Goal: Task Accomplishment & Management: Manage account settings

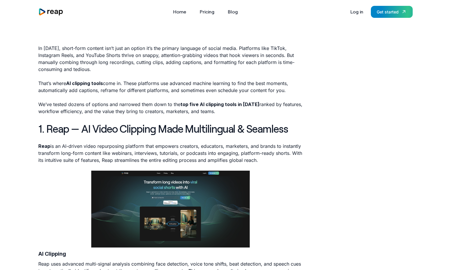
scroll to position [157, 0]
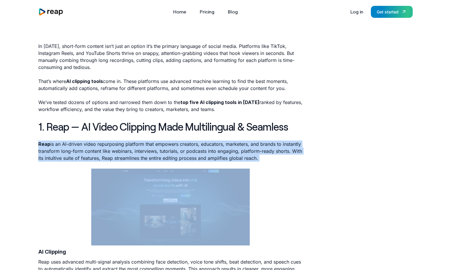
drag, startPoint x: 270, startPoint y: 162, endPoint x: 36, endPoint y: 144, distance: 234.6
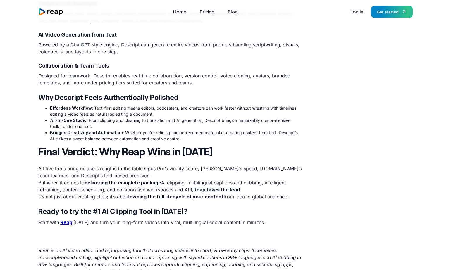
scroll to position [1923, 0]
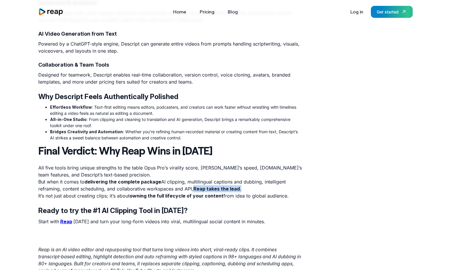
drag, startPoint x: 242, startPoint y: 187, endPoint x: 195, endPoint y: 187, distance: 46.8
click at [195, 187] on p "All five tools bring unique strengths to the table Opus Pro’s virality score, […" at bounding box center [170, 181] width 265 height 35
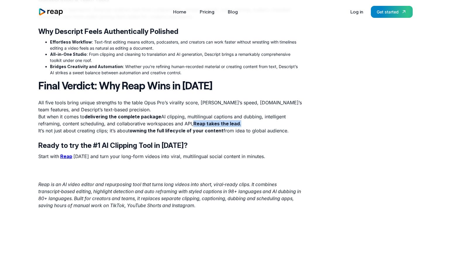
scroll to position [1995, 0]
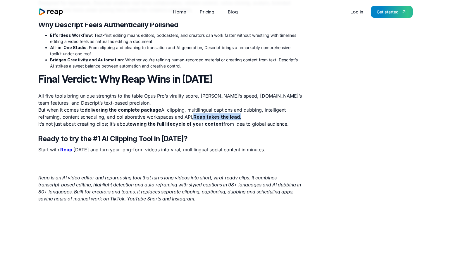
click at [67, 150] on strong "Reap" at bounding box center [66, 150] width 12 height 6
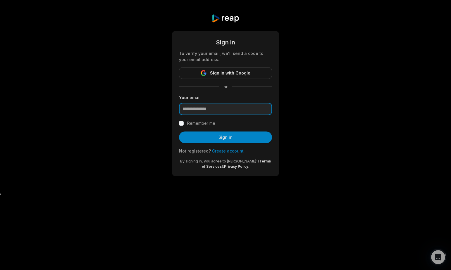
click at [198, 107] on input "email" at bounding box center [225, 109] width 93 height 12
type input "**********"
click at [222, 152] on link "Create account" at bounding box center [228, 151] width 32 height 5
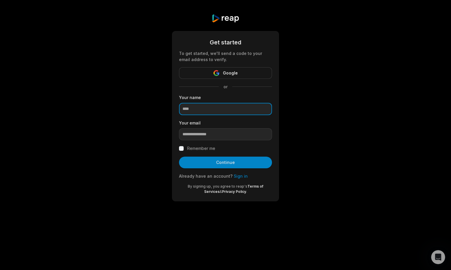
click at [195, 111] on input at bounding box center [225, 109] width 93 height 12
click at [198, 111] on input at bounding box center [225, 109] width 93 height 12
type input "***"
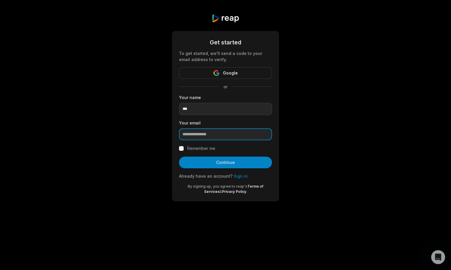
click at [212, 135] on input "email" at bounding box center [225, 134] width 93 height 12
type input "**********"
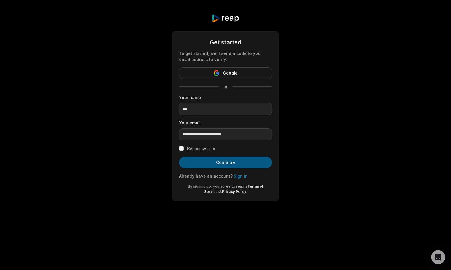
click at [210, 161] on button "Continue" at bounding box center [225, 163] width 93 height 12
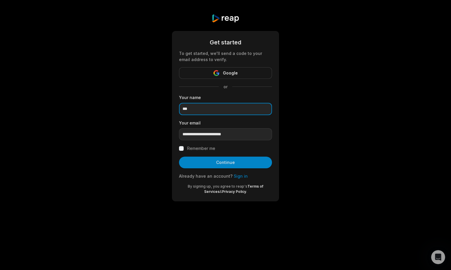
click at [192, 109] on input "***" at bounding box center [225, 109] width 93 height 12
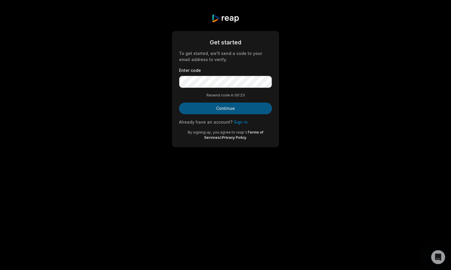
click at [205, 108] on button "Continue" at bounding box center [225, 109] width 93 height 12
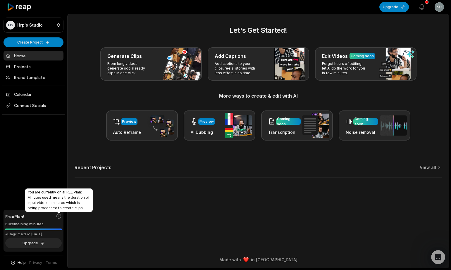
click at [59, 215] on icon at bounding box center [59, 217] width 6 height 6
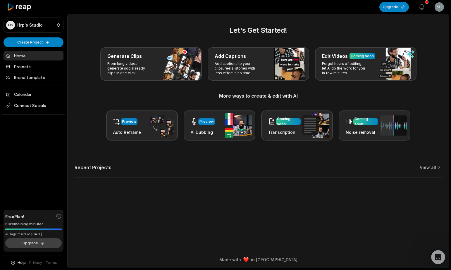
click at [31, 243] on button "Upgrade" at bounding box center [33, 244] width 56 height 10
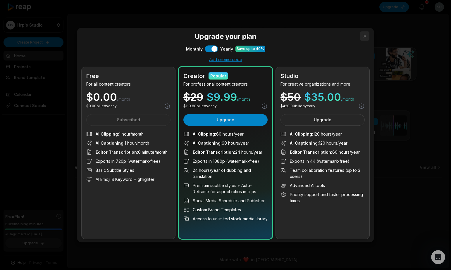
click at [365, 36] on button "button" at bounding box center [364, 35] width 9 height 9
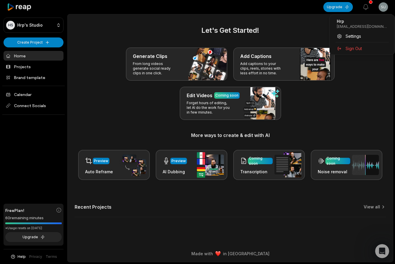
click at [381, 7] on html "HS Hrp's Studio Create Project Home Projects Brand template Calendar Connect So…" at bounding box center [197, 132] width 395 height 264
click at [363, 47] on div "Sign Out" at bounding box center [362, 49] width 60 height 10
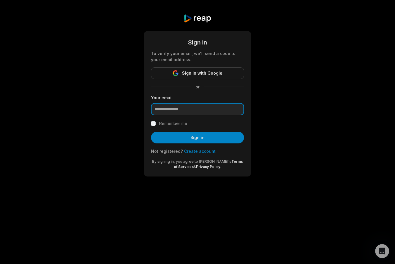
click at [171, 110] on input "email" at bounding box center [197, 109] width 93 height 12
type input "**********"
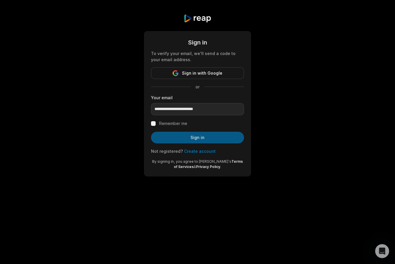
click at [175, 137] on button "Sign in" at bounding box center [197, 138] width 93 height 12
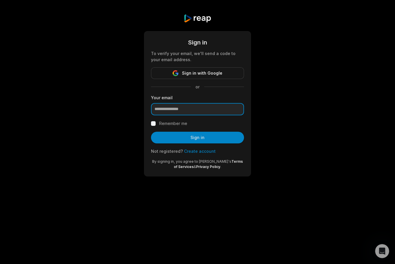
click at [163, 106] on input "email" at bounding box center [197, 109] width 93 height 12
click at [109, 120] on div "Sign in To verify your email, we'll send a code to your email address. Sign in …" at bounding box center [197, 95] width 395 height 191
click at [167, 113] on input "email" at bounding box center [197, 109] width 93 height 12
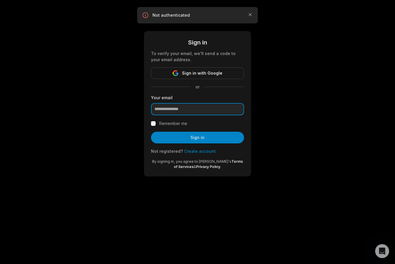
click at [164, 108] on input "email" at bounding box center [197, 109] width 93 height 12
type input "**********"
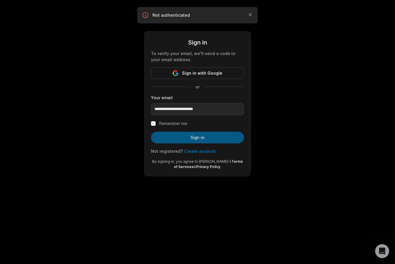
click at [177, 139] on button "Sign in" at bounding box center [197, 138] width 93 height 12
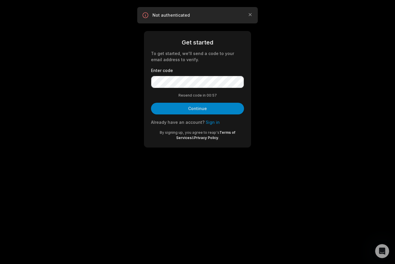
click at [209, 122] on link "Sign in" at bounding box center [213, 122] width 14 height 5
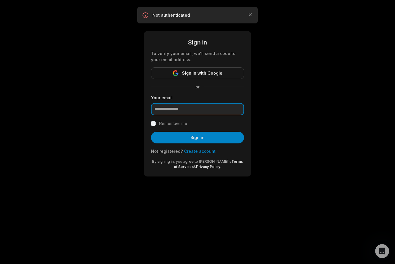
click at [186, 111] on input "email" at bounding box center [197, 109] width 93 height 12
type input "**********"
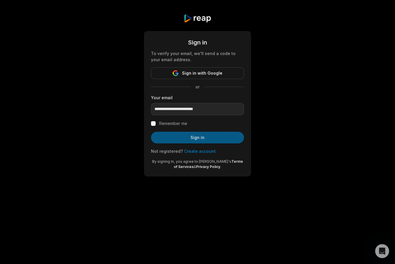
click at [187, 137] on button "Sign in" at bounding box center [197, 138] width 93 height 12
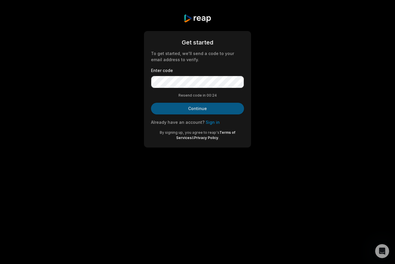
click at [176, 107] on button "Continue" at bounding box center [197, 109] width 93 height 12
